Goal: Transaction & Acquisition: Purchase product/service

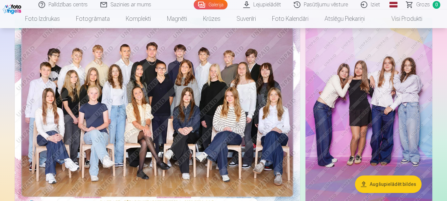
scroll to position [67, 0]
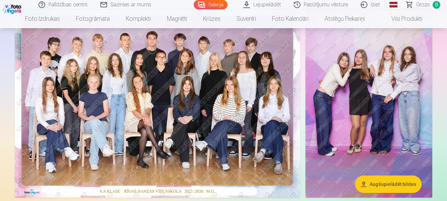
click at [126, 128] on img at bounding box center [158, 102] width 286 height 191
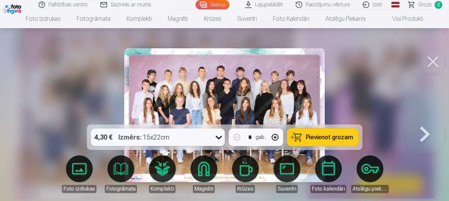
click at [326, 139] on span "Pievienot grozam" at bounding box center [329, 137] width 47 height 6
click at [434, 60] on button at bounding box center [433, 61] width 27 height 27
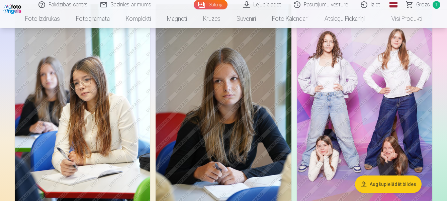
scroll to position [268, 0]
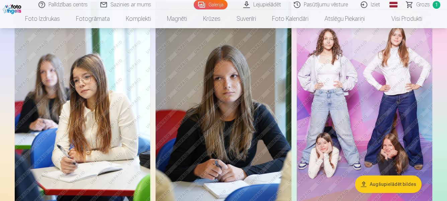
click at [350, 136] on img at bounding box center [365, 104] width 136 height 204
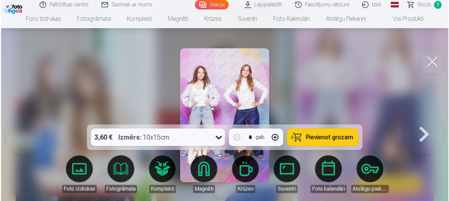
scroll to position [269, 0]
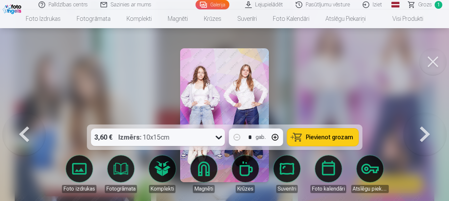
click at [325, 137] on span "Pievienot grozam" at bounding box center [329, 137] width 47 height 6
click at [432, 61] on button at bounding box center [433, 61] width 27 height 27
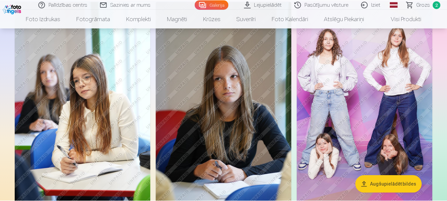
scroll to position [268, 0]
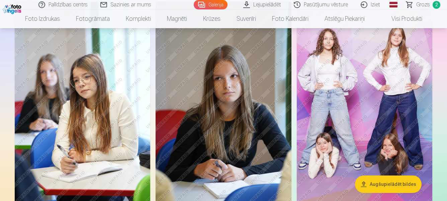
click at [423, 4] on span "Grozs" at bounding box center [424, 5] width 14 height 8
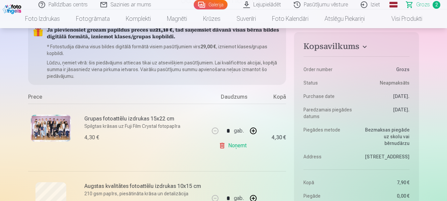
scroll to position [33, 0]
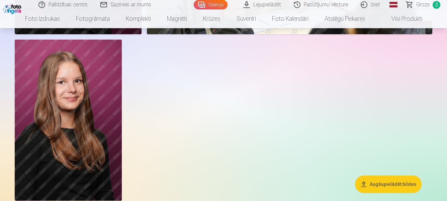
scroll to position [1041, 0]
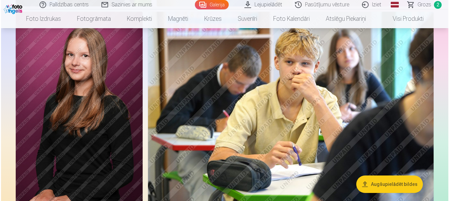
scroll to position [478, 0]
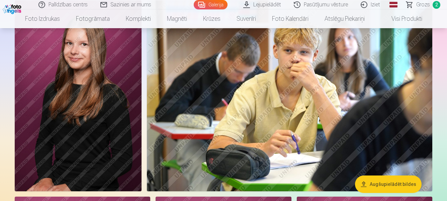
click at [75, 113] on img at bounding box center [78, 95] width 127 height 191
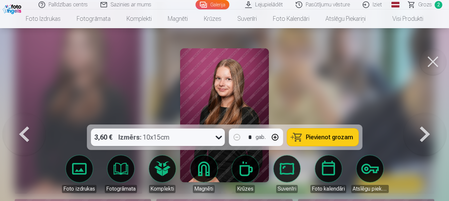
click at [327, 139] on span "Pievienot grozam" at bounding box center [329, 137] width 47 height 6
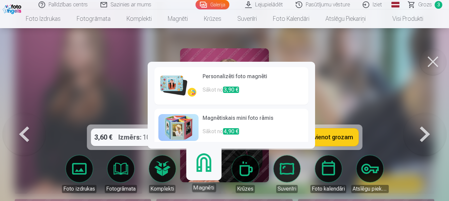
click at [224, 86] on p "Sākot no 3,90 €" at bounding box center [254, 92] width 102 height 13
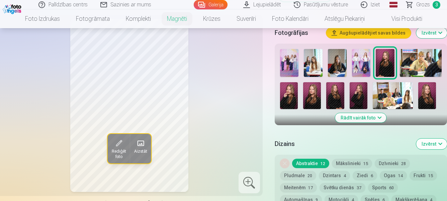
scroll to position [234, 0]
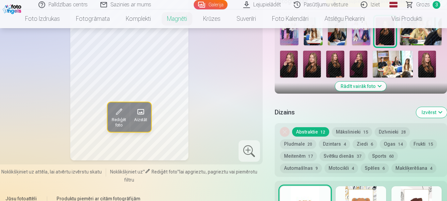
click at [342, 132] on button "Mākslinieki 15" at bounding box center [352, 131] width 40 height 9
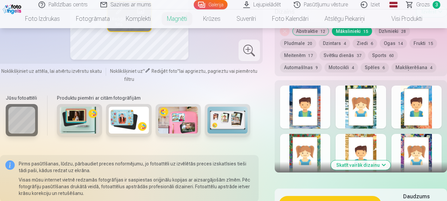
scroll to position [301, 0]
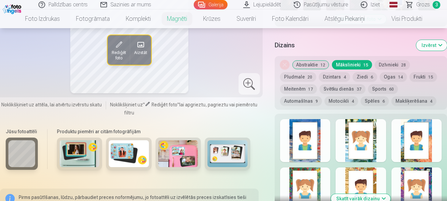
click at [315, 62] on button "Abstraktie 12" at bounding box center [310, 64] width 37 height 9
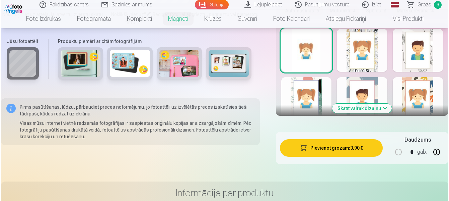
scroll to position [402, 0]
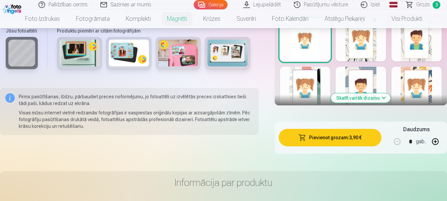
click at [360, 145] on button "Pievienot grozam : 3,90 €" at bounding box center [330, 137] width 103 height 17
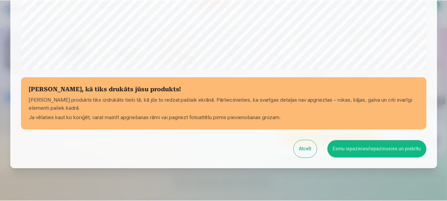
scroll to position [268, 0]
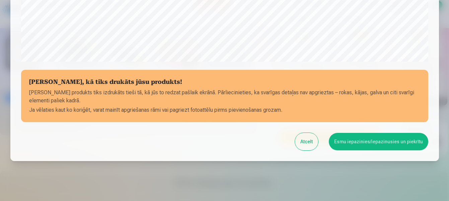
click at [364, 140] on button "Esmu iepazinies/iepazinusies un piekrītu" at bounding box center [378, 141] width 99 height 17
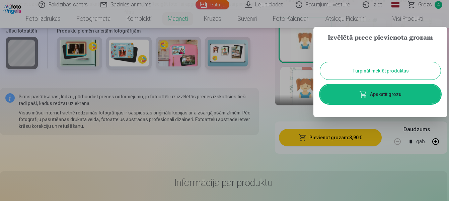
click at [259, 111] on div at bounding box center [224, 100] width 449 height 201
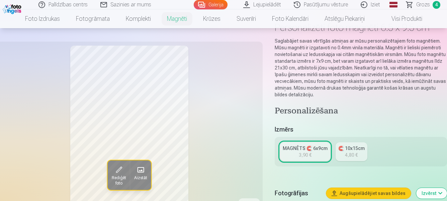
scroll to position [33, 0]
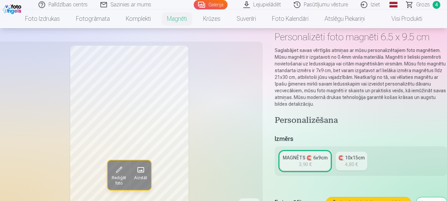
click at [436, 6] on span "4" at bounding box center [437, 5] width 8 height 8
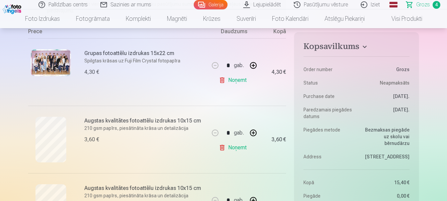
scroll to position [134, 0]
click at [178, 129] on p "210 gsm papīrs, piesātināta krāsa un detalizācija" at bounding box center [144, 127] width 121 height 7
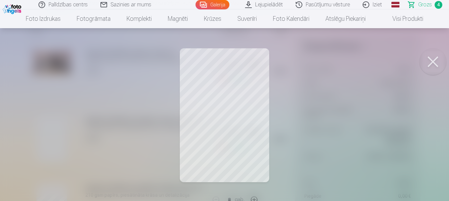
click at [429, 55] on button at bounding box center [433, 61] width 27 height 27
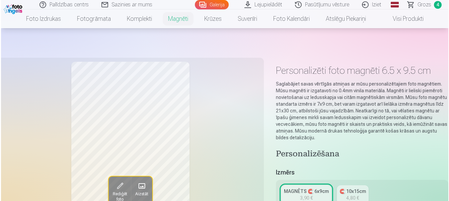
scroll to position [478, 0]
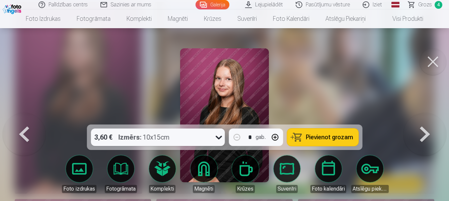
click at [437, 56] on button at bounding box center [433, 61] width 27 height 27
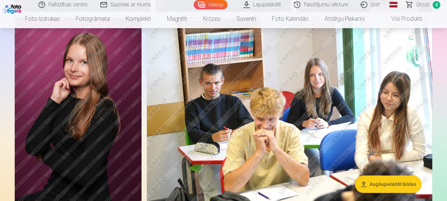
scroll to position [879, 0]
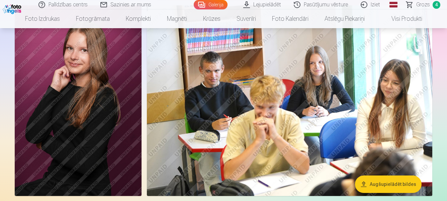
click at [300, 106] on img at bounding box center [290, 100] width 286 height 190
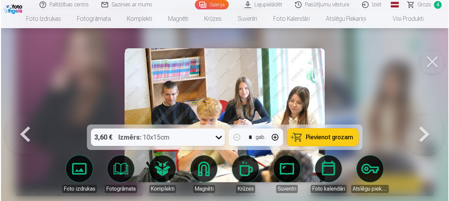
scroll to position [882, 0]
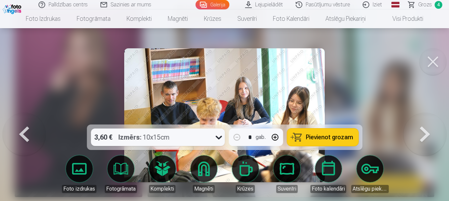
click at [302, 78] on img at bounding box center [224, 115] width 201 height 134
click at [430, 63] on button at bounding box center [433, 61] width 27 height 27
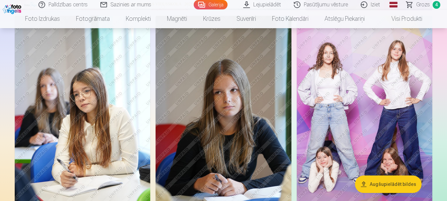
scroll to position [243, 0]
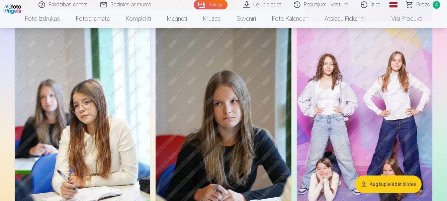
click at [430, 7] on span "Grozs" at bounding box center [424, 5] width 14 height 8
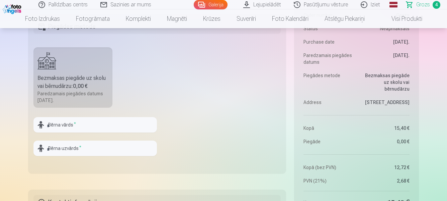
scroll to position [435, 0]
click at [104, 125] on input "text" at bounding box center [95, 124] width 124 height 15
type input "*********"
click at [100, 145] on input "text" at bounding box center [95, 147] width 124 height 15
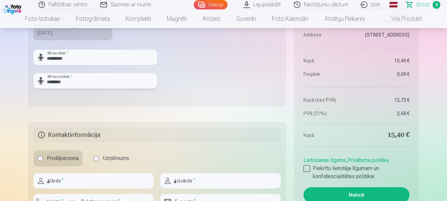
scroll to position [569, 0]
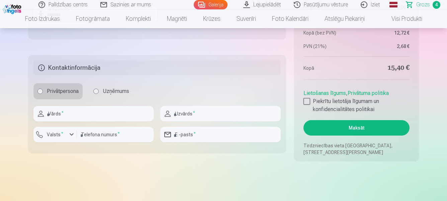
type input "********"
click at [69, 114] on input "text" at bounding box center [93, 113] width 120 height 15
type input "******"
type input "*******"
type input "********"
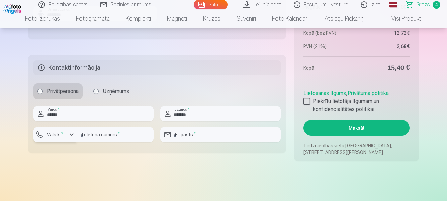
click at [69, 135] on div "button" at bounding box center [72, 134] width 8 height 8
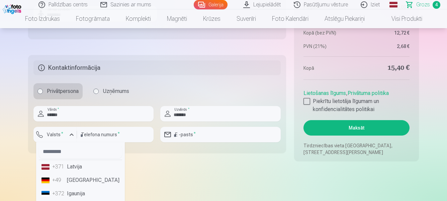
click at [76, 167] on li "+371 Latvija" at bounding box center [80, 166] width 83 height 13
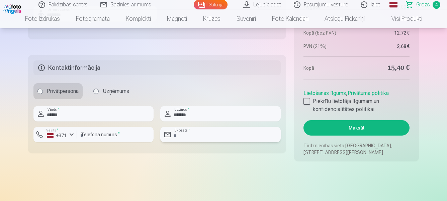
click at [197, 134] on input "email" at bounding box center [220, 134] width 120 height 15
type input "**********"
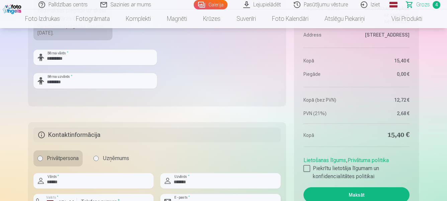
scroll to position [536, 0]
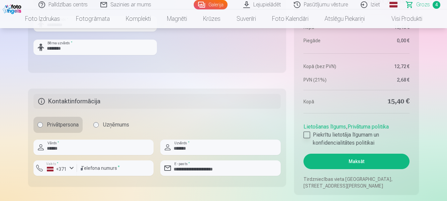
click at [307, 135] on div at bounding box center [307, 134] width 7 height 7
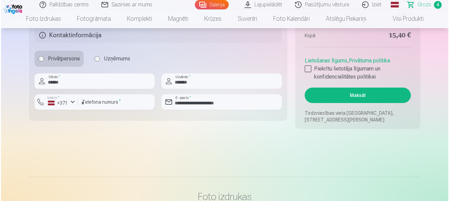
scroll to position [603, 0]
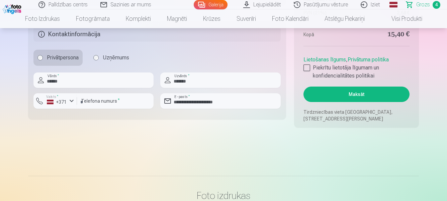
click at [351, 94] on button "Maksāt" at bounding box center [357, 93] width 106 height 15
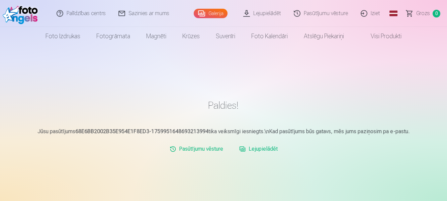
click at [376, 13] on link "Iziet" at bounding box center [371, 13] width 32 height 27
